Goal: Task Accomplishment & Management: Manage account settings

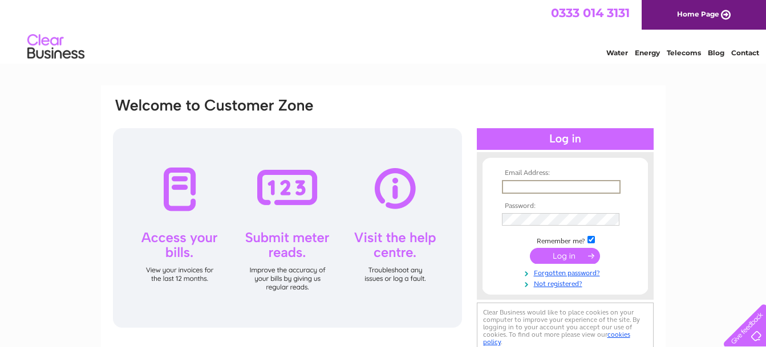
click at [506, 185] on input "text" at bounding box center [561, 187] width 119 height 14
type input "[EMAIL_ADDRESS][DOMAIN_NAME]"
click at [566, 250] on input "submit" at bounding box center [565, 255] width 70 height 16
